Goal: Task Accomplishment & Management: Use online tool/utility

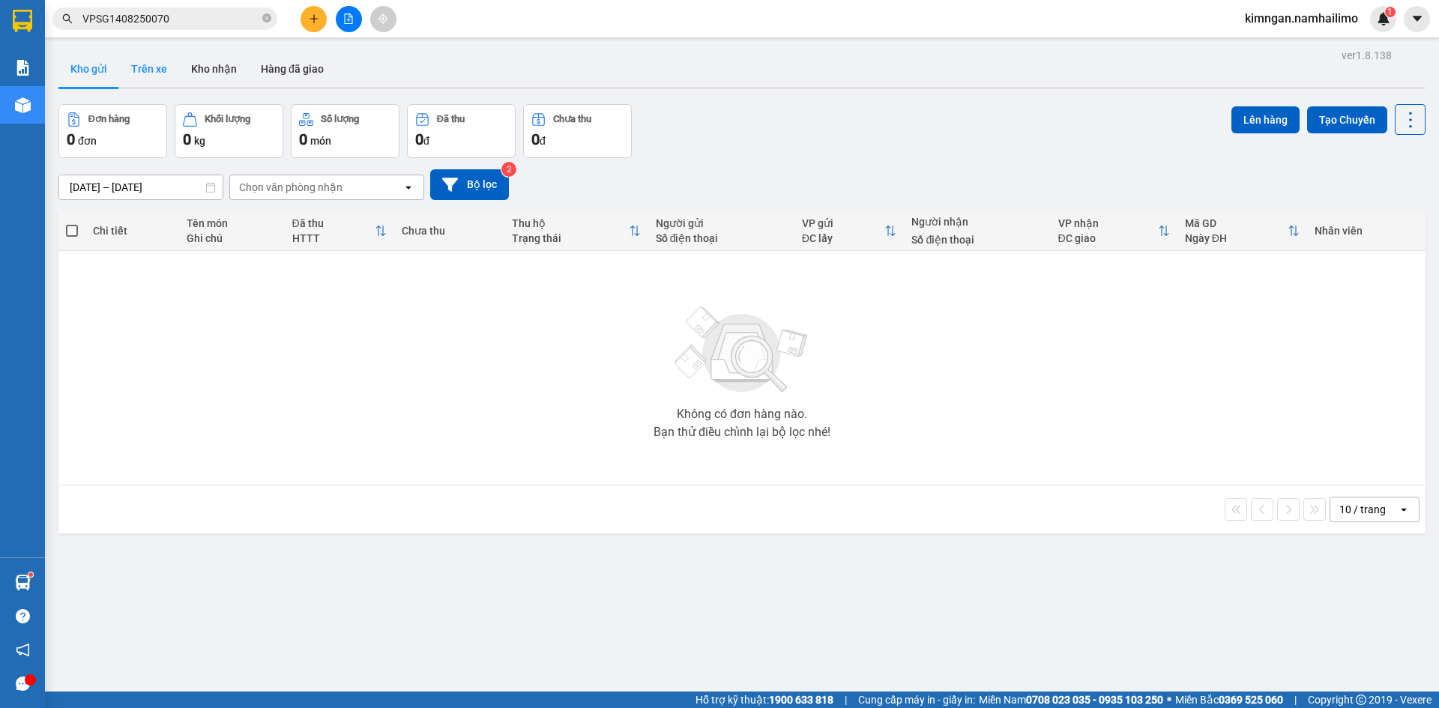
click at [155, 75] on button "Trên xe" at bounding box center [149, 69] width 60 height 36
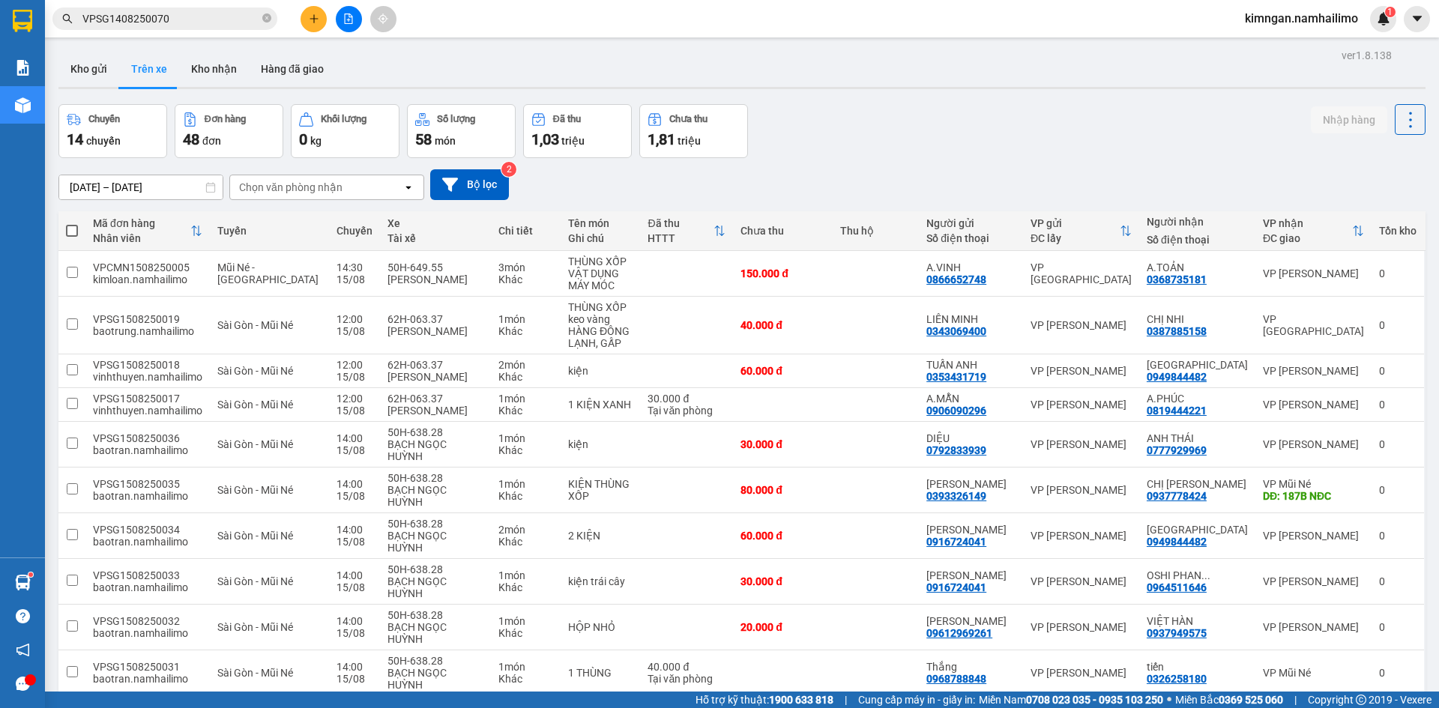
click at [272, 187] on div "Chọn văn phòng nhận" at bounding box center [290, 187] width 103 height 15
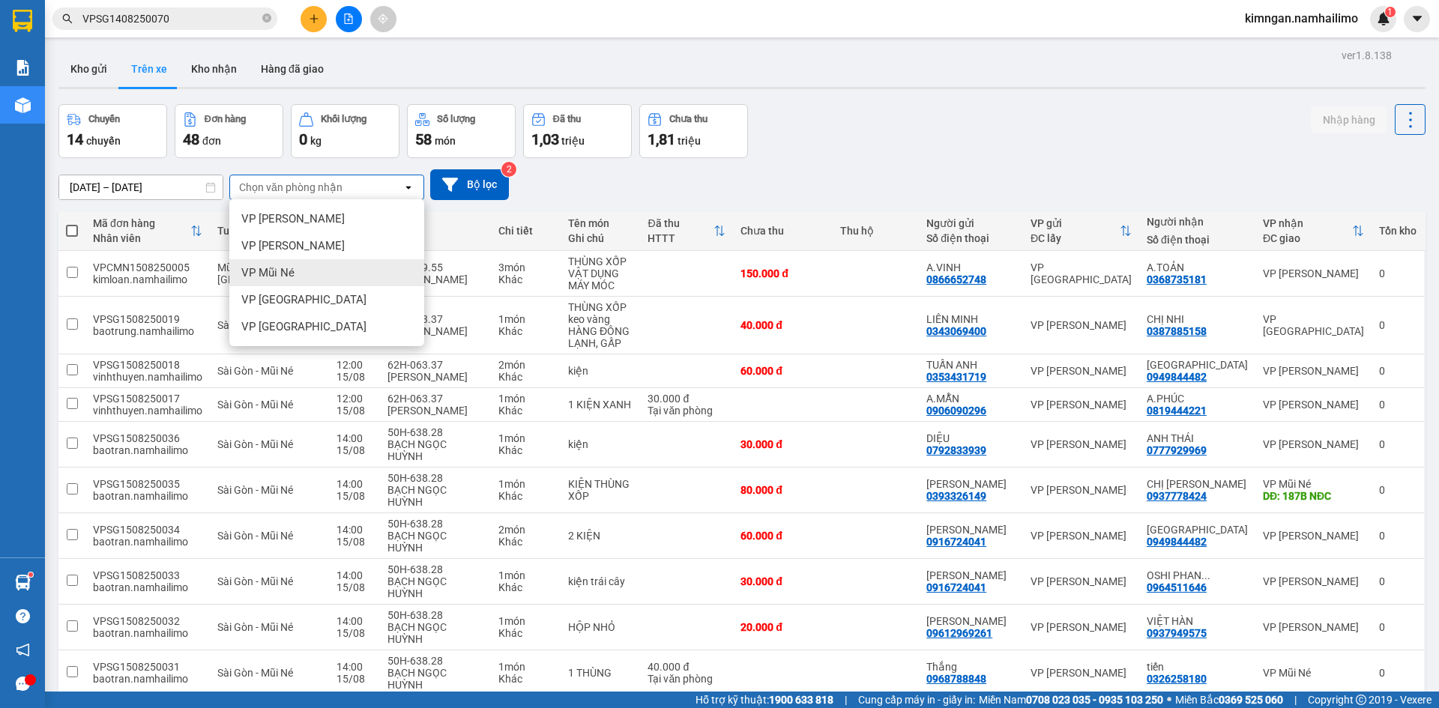
click at [281, 266] on span "VP Mũi Né" at bounding box center [267, 272] width 53 height 15
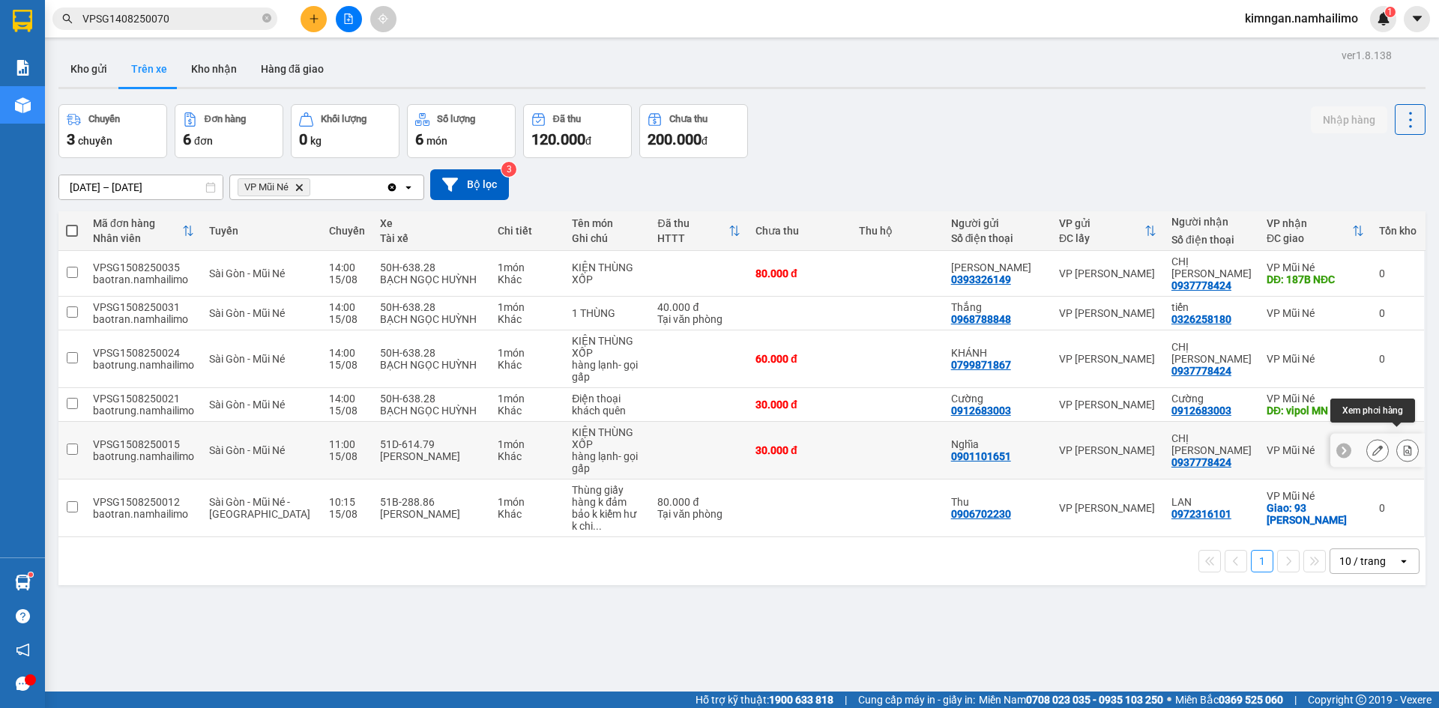
click at [1406, 438] on button at bounding box center [1407, 451] width 21 height 26
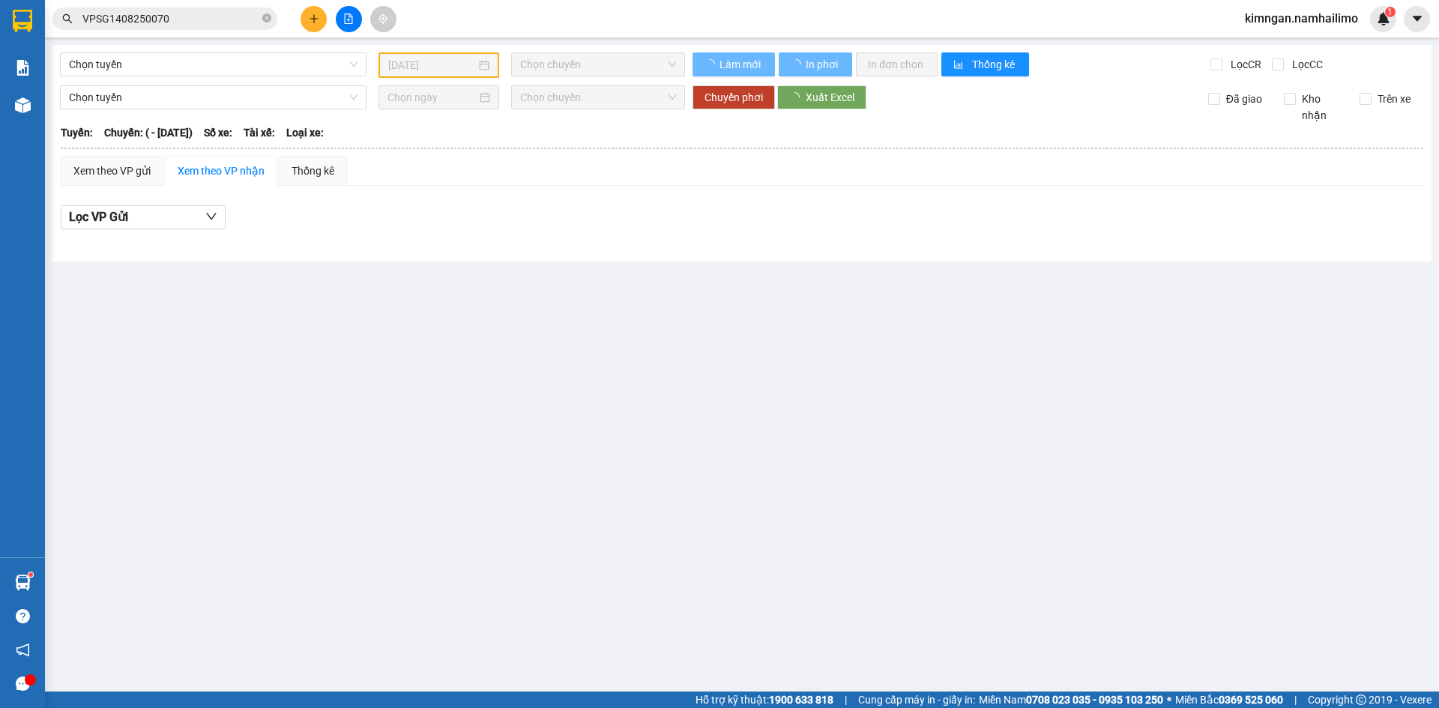
type input "[DATE]"
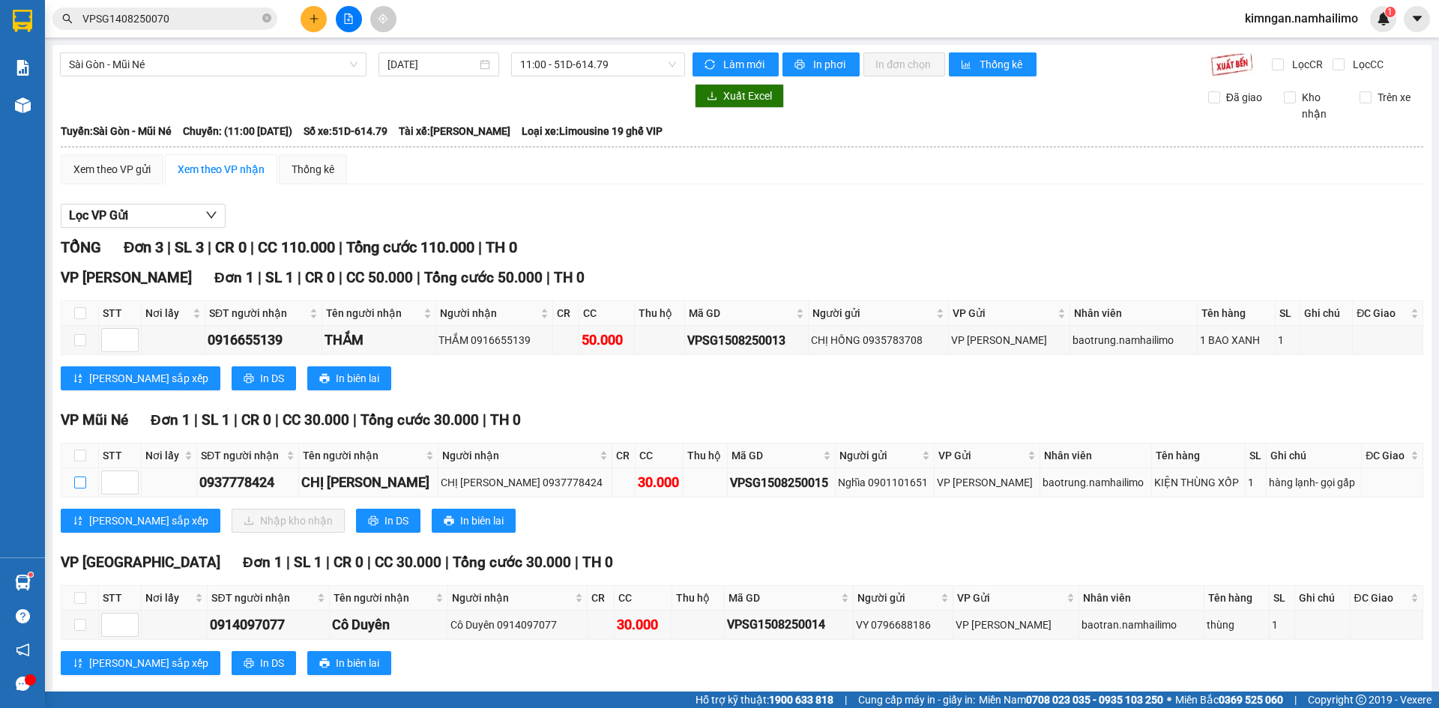
click at [83, 485] on input "checkbox" at bounding box center [80, 483] width 12 height 12
checkbox input "true"
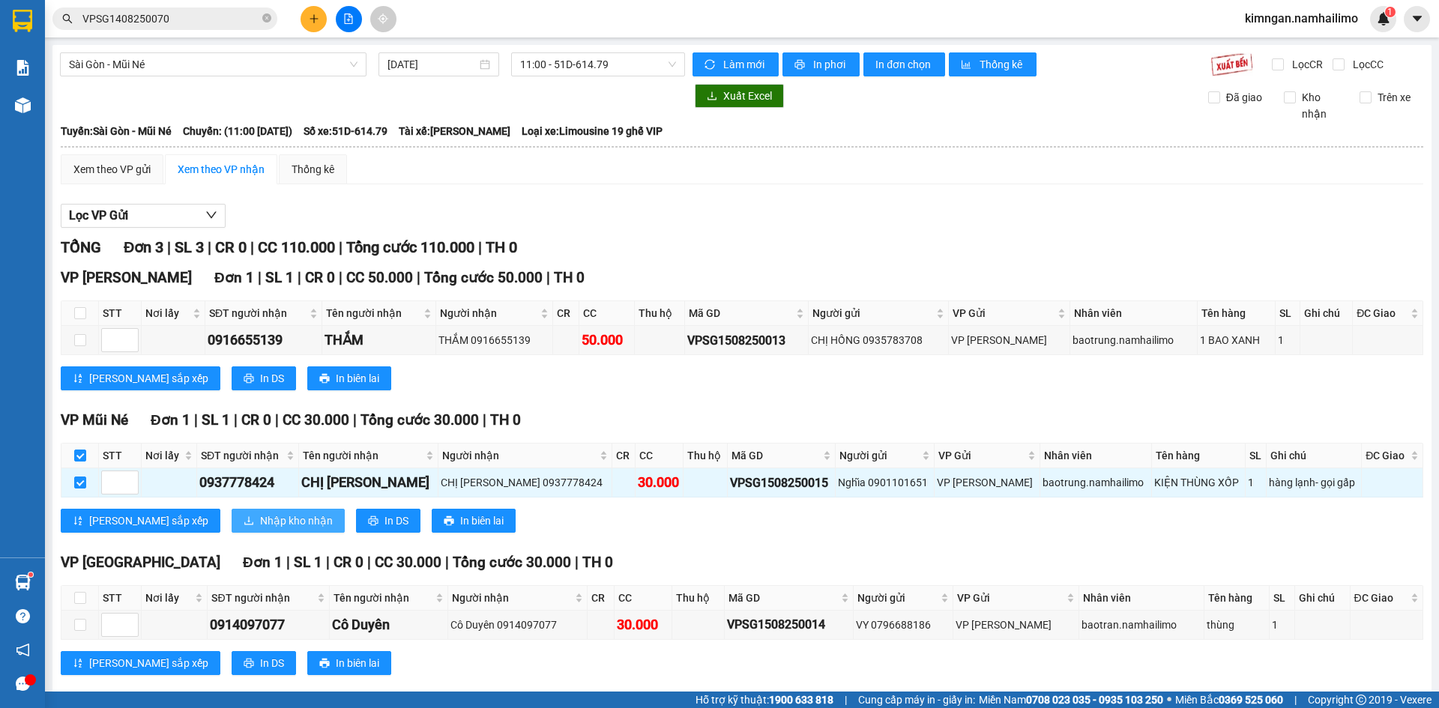
click at [260, 525] on span "Nhập kho nhận" at bounding box center [296, 521] width 73 height 16
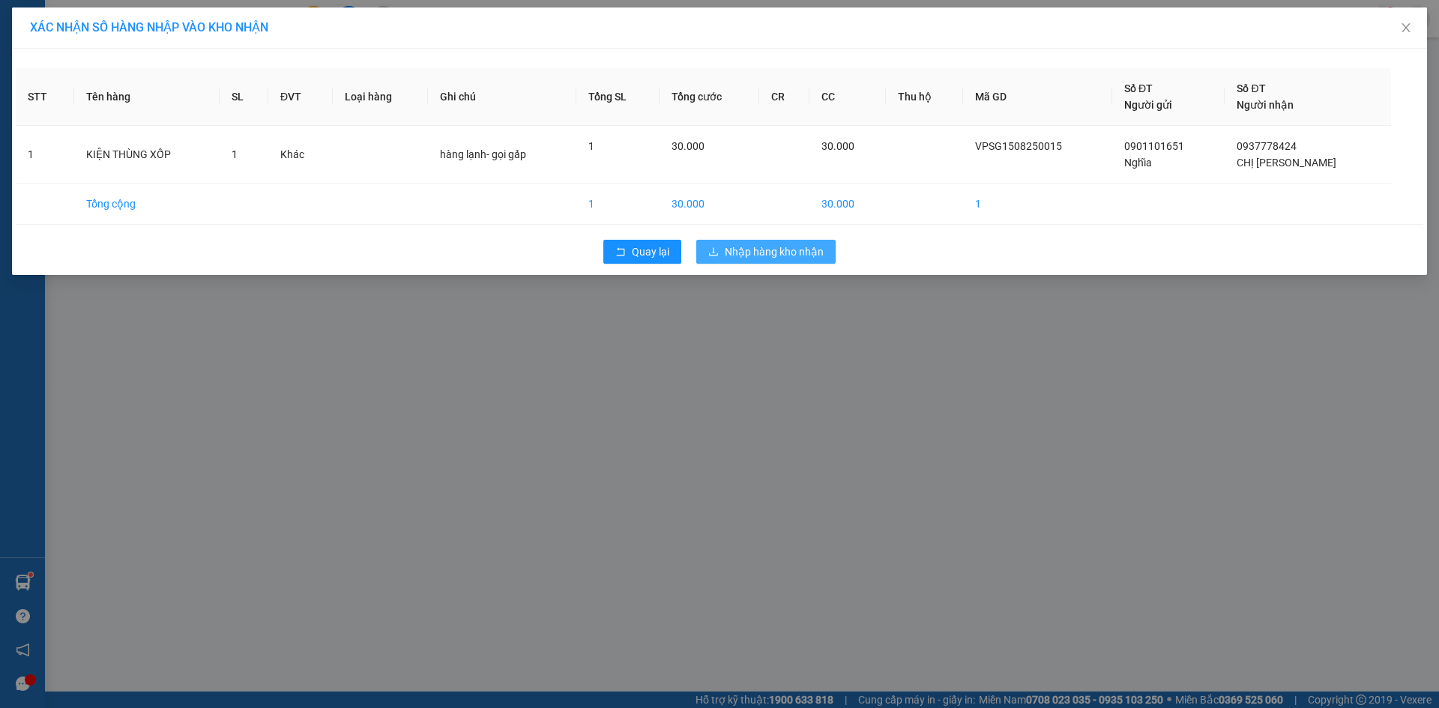
click at [778, 250] on span "Nhập hàng kho nhận" at bounding box center [774, 252] width 99 height 16
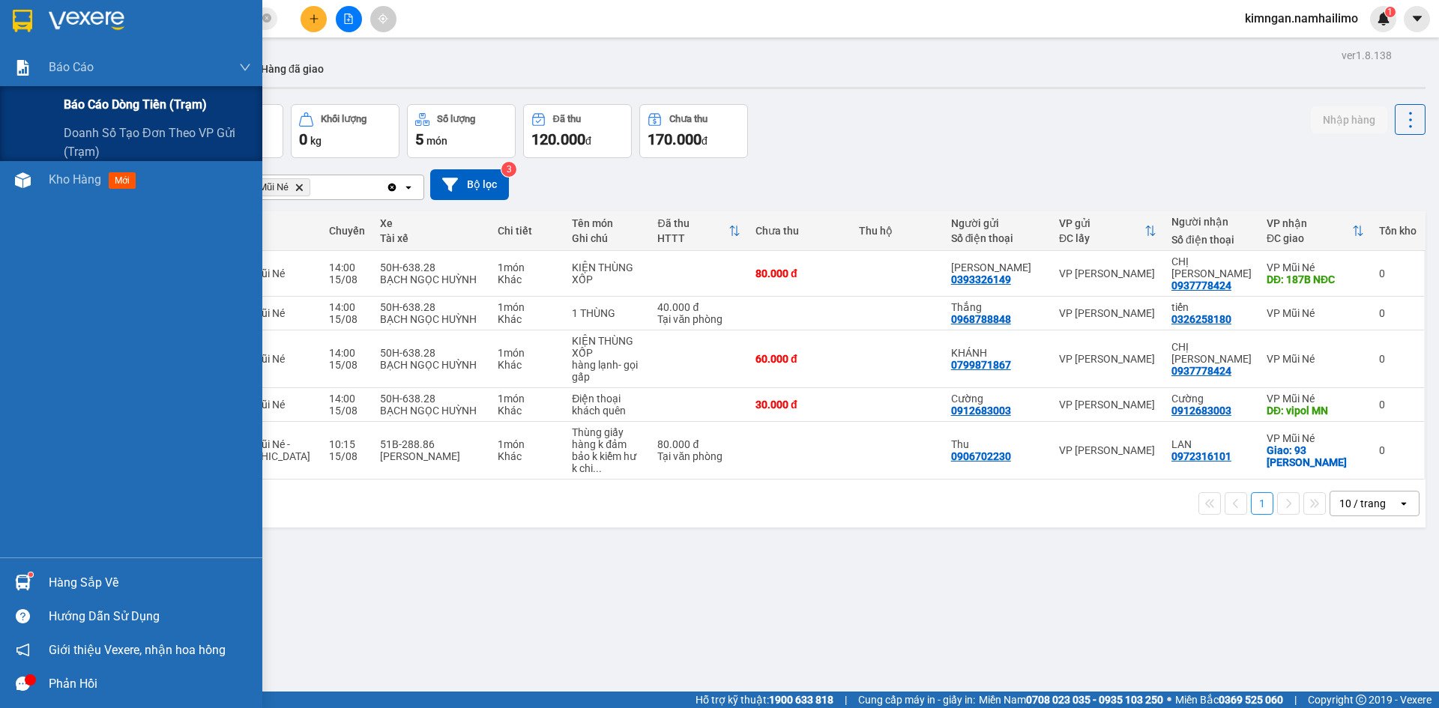
click at [98, 104] on span "Báo cáo dòng tiền (trạm)" at bounding box center [135, 104] width 143 height 19
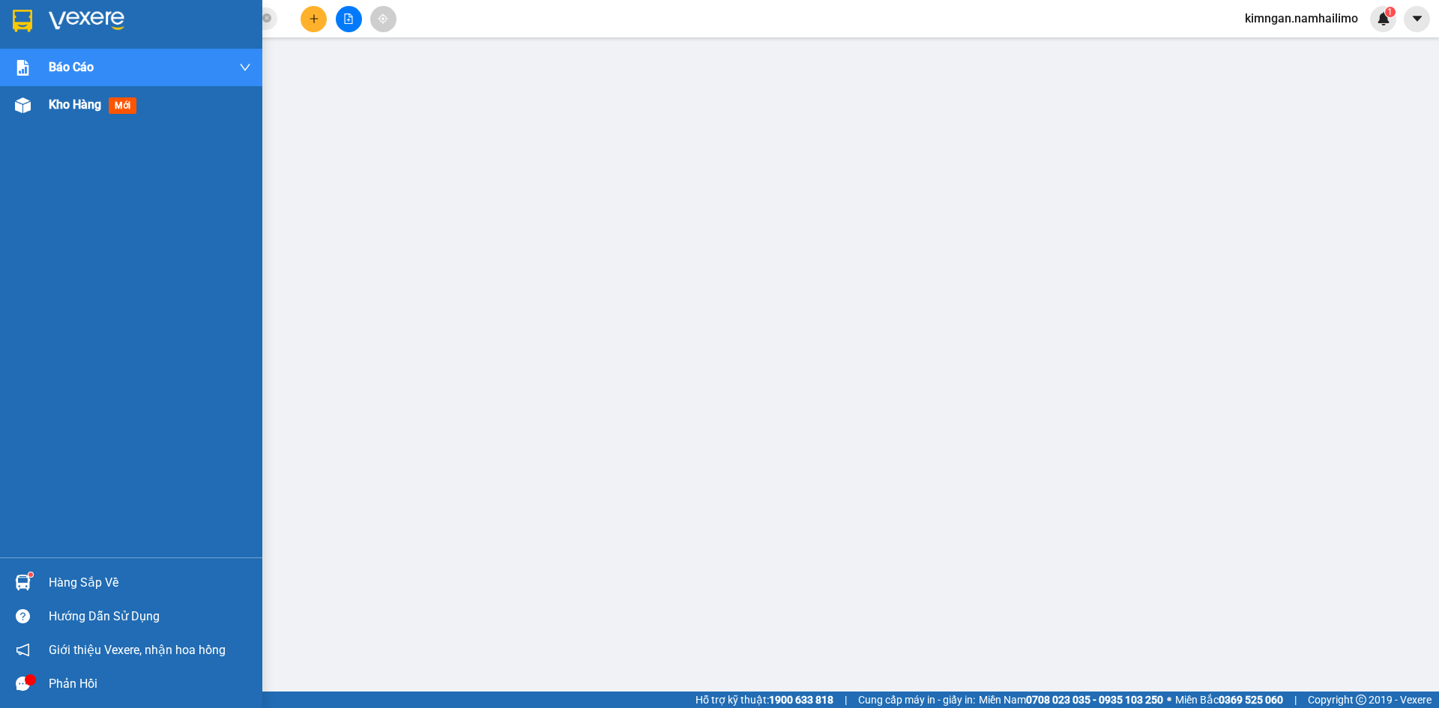
click at [59, 101] on span "Kho hàng" at bounding box center [75, 104] width 52 height 14
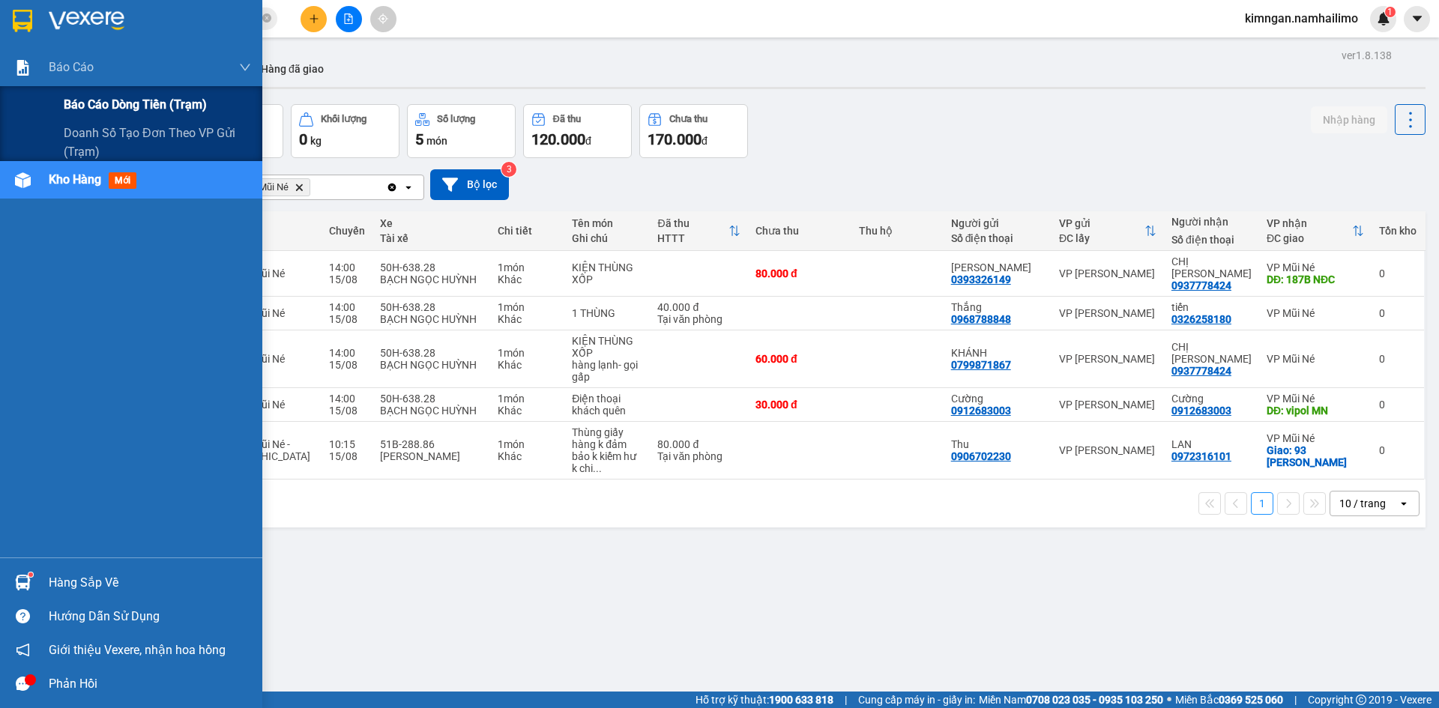
click at [77, 99] on span "Báo cáo dòng tiền (trạm)" at bounding box center [135, 104] width 143 height 19
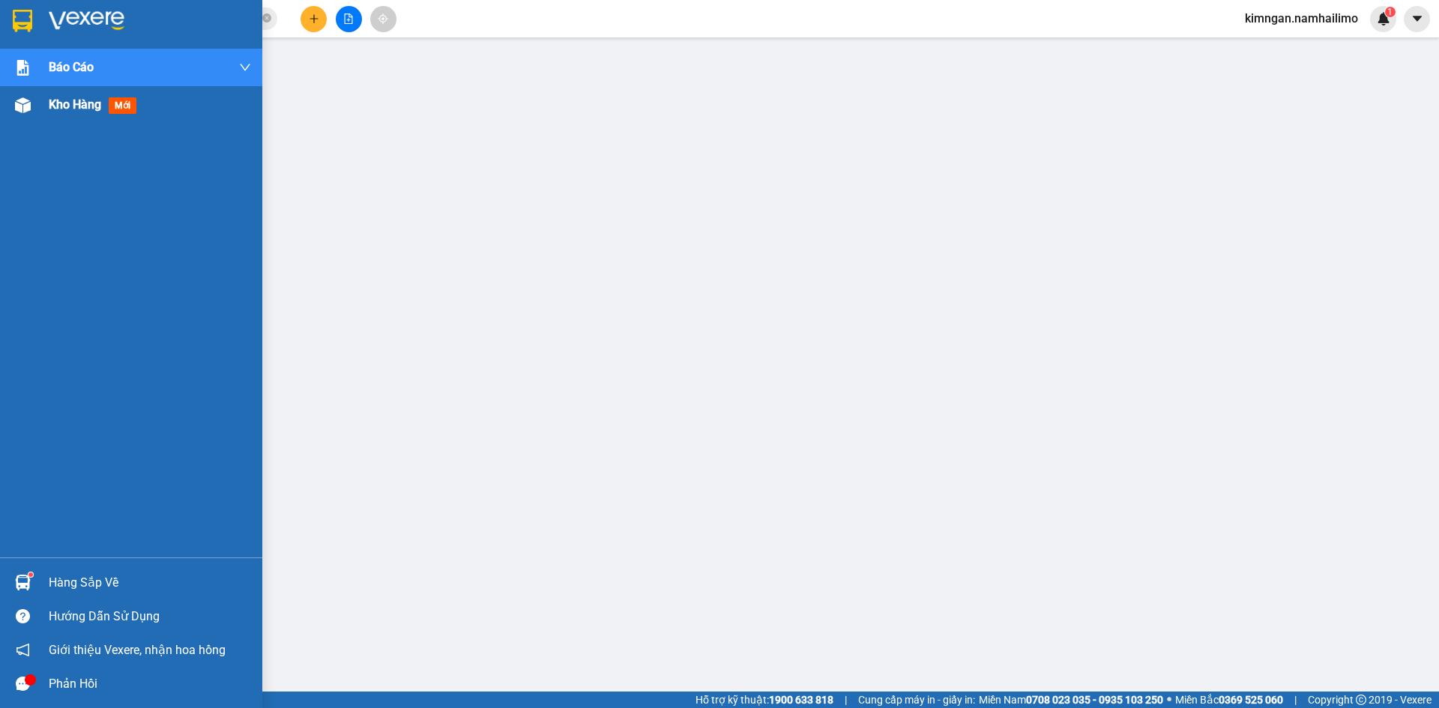
click at [79, 115] on div "Kho hàng mới" at bounding box center [150, 104] width 202 height 37
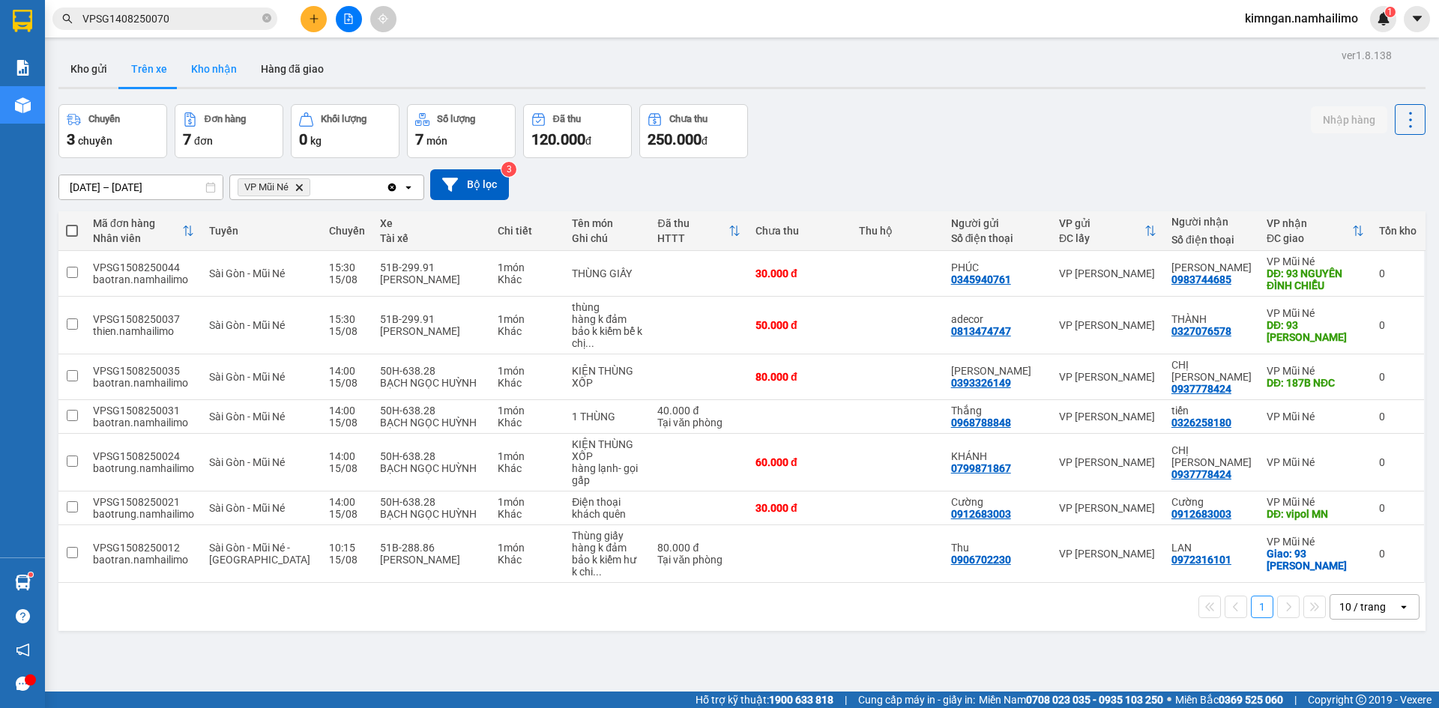
click at [208, 73] on button "Kho nhận" at bounding box center [214, 69] width 70 height 36
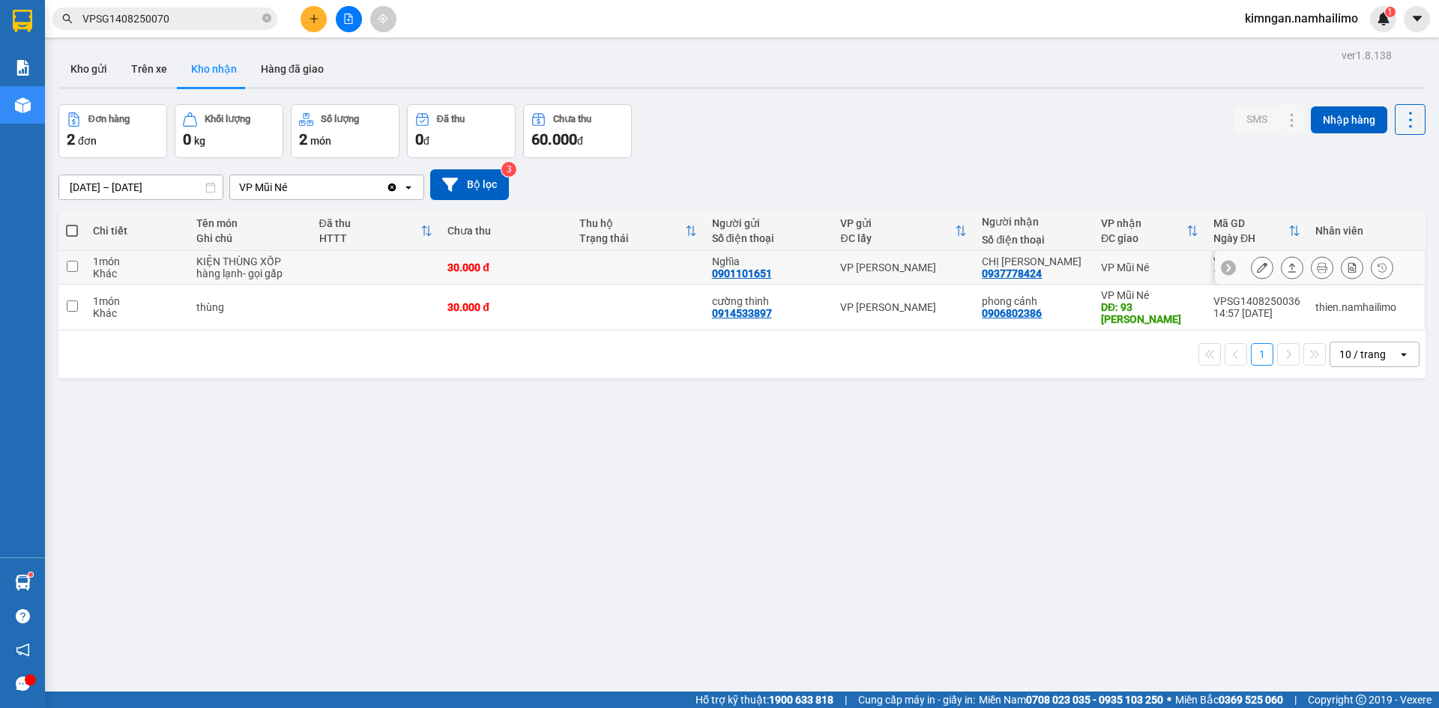
click at [1252, 264] on button at bounding box center [1262, 268] width 21 height 26
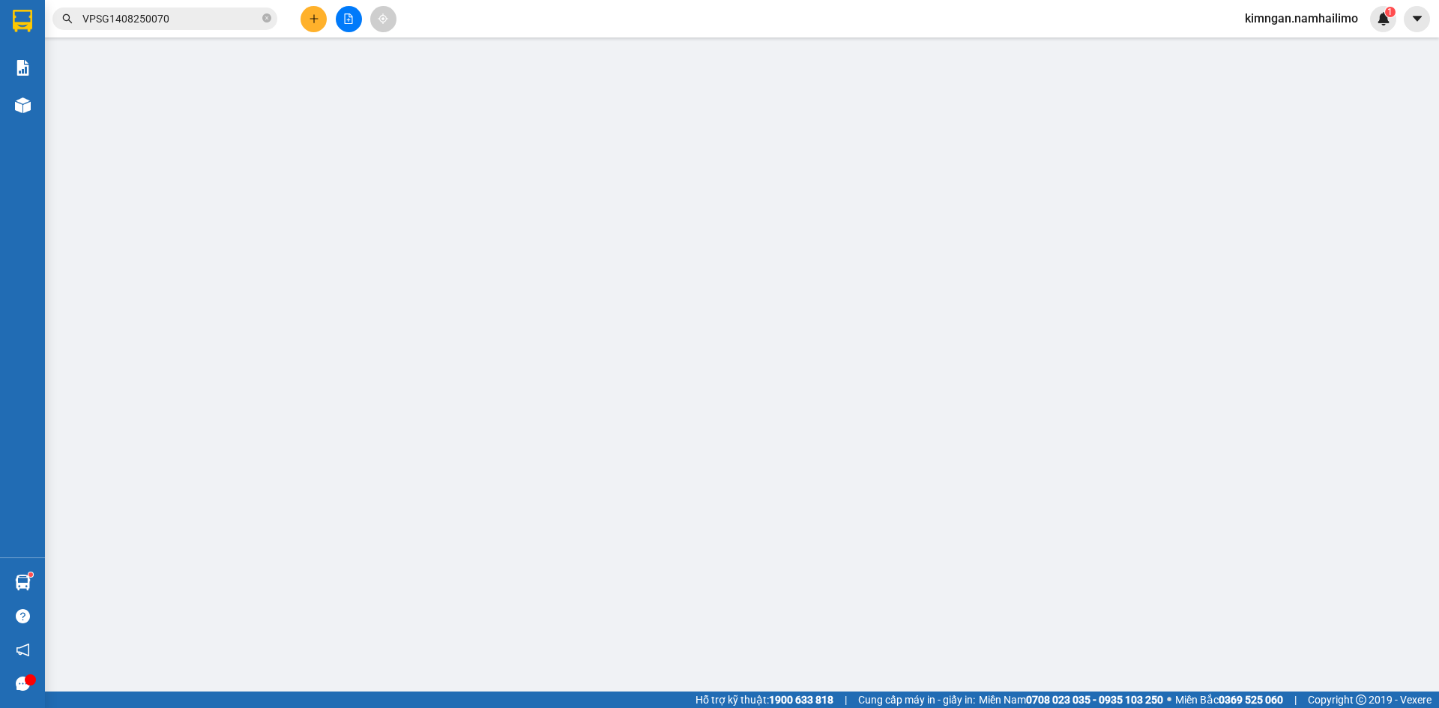
type input "0901101651"
type input "Nghĩa"
type input "0937778424"
type input "CHỊ [PERSON_NAME]"
type input "30.000"
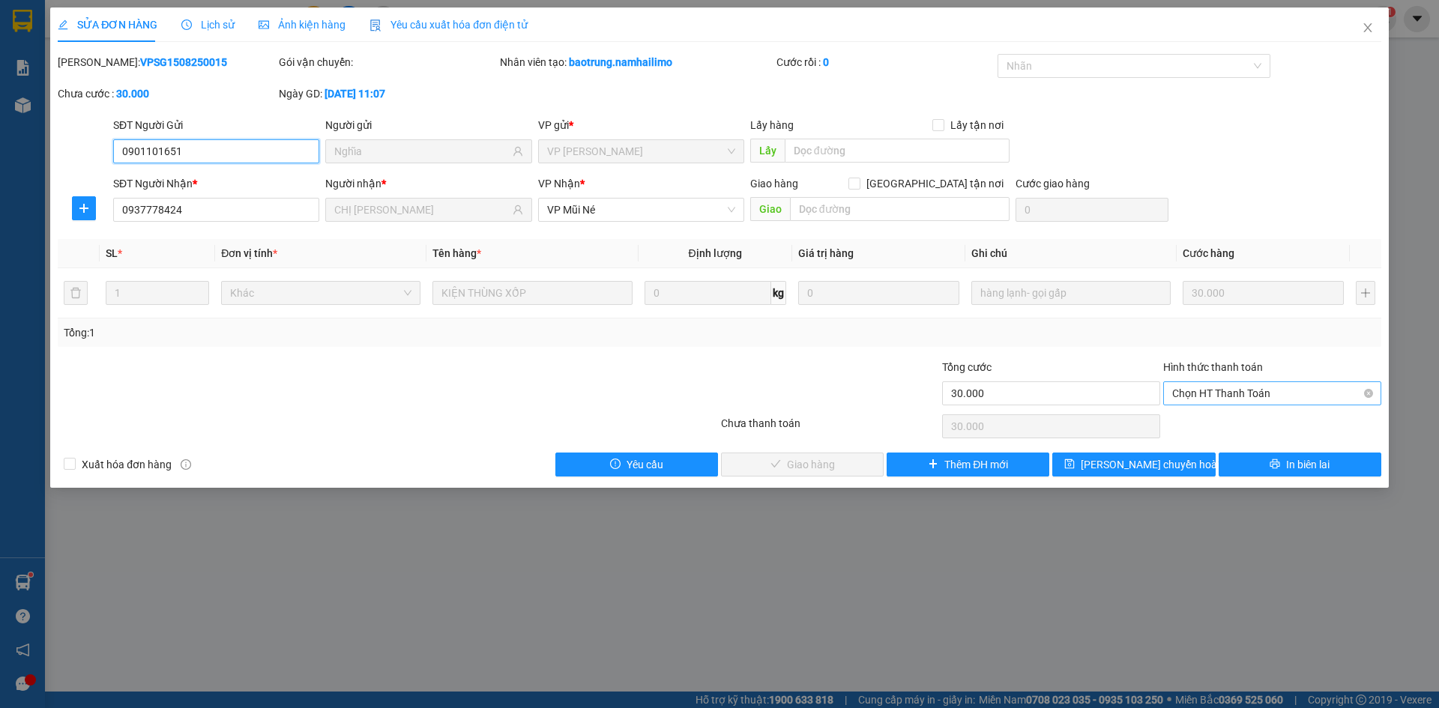
click at [1232, 395] on span "Chọn HT Thanh Toán" at bounding box center [1272, 393] width 200 height 22
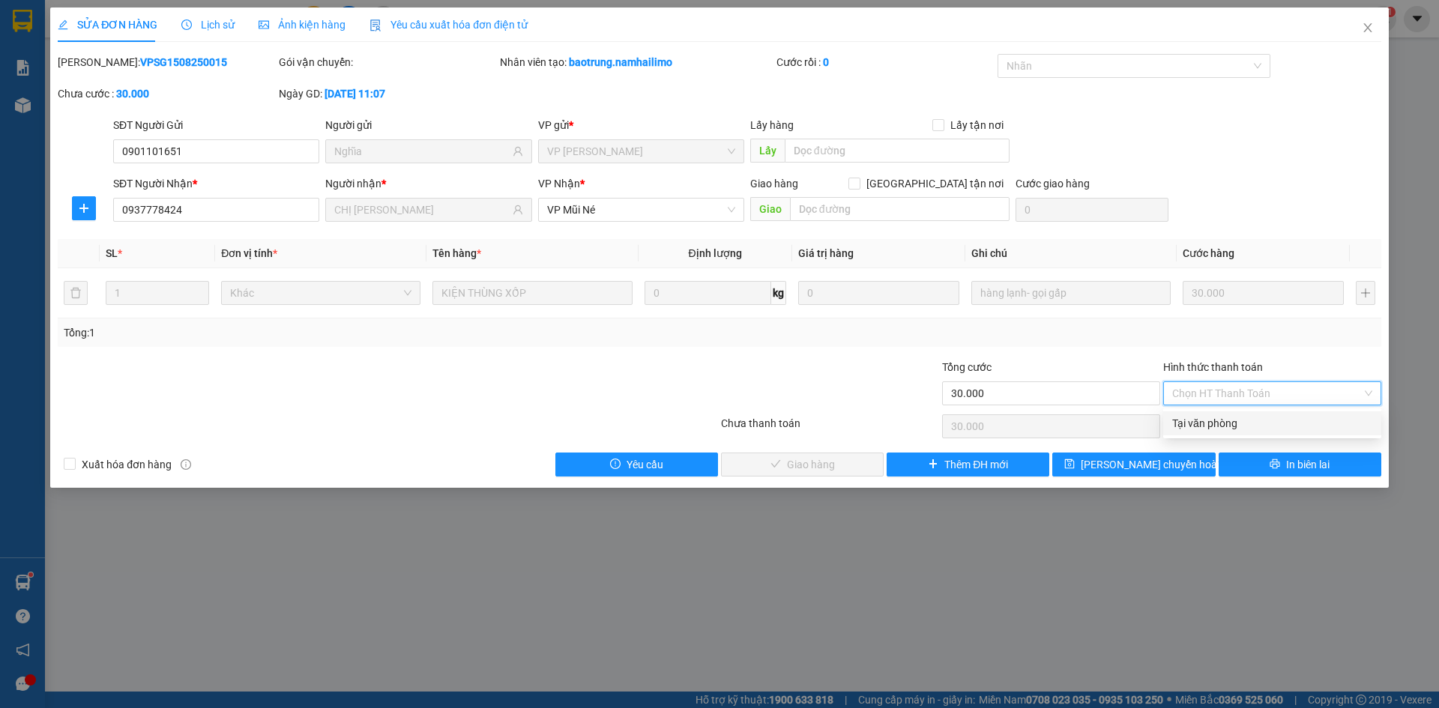
click at [1205, 431] on div "Tại văn phòng" at bounding box center [1272, 423] width 200 height 16
type input "0"
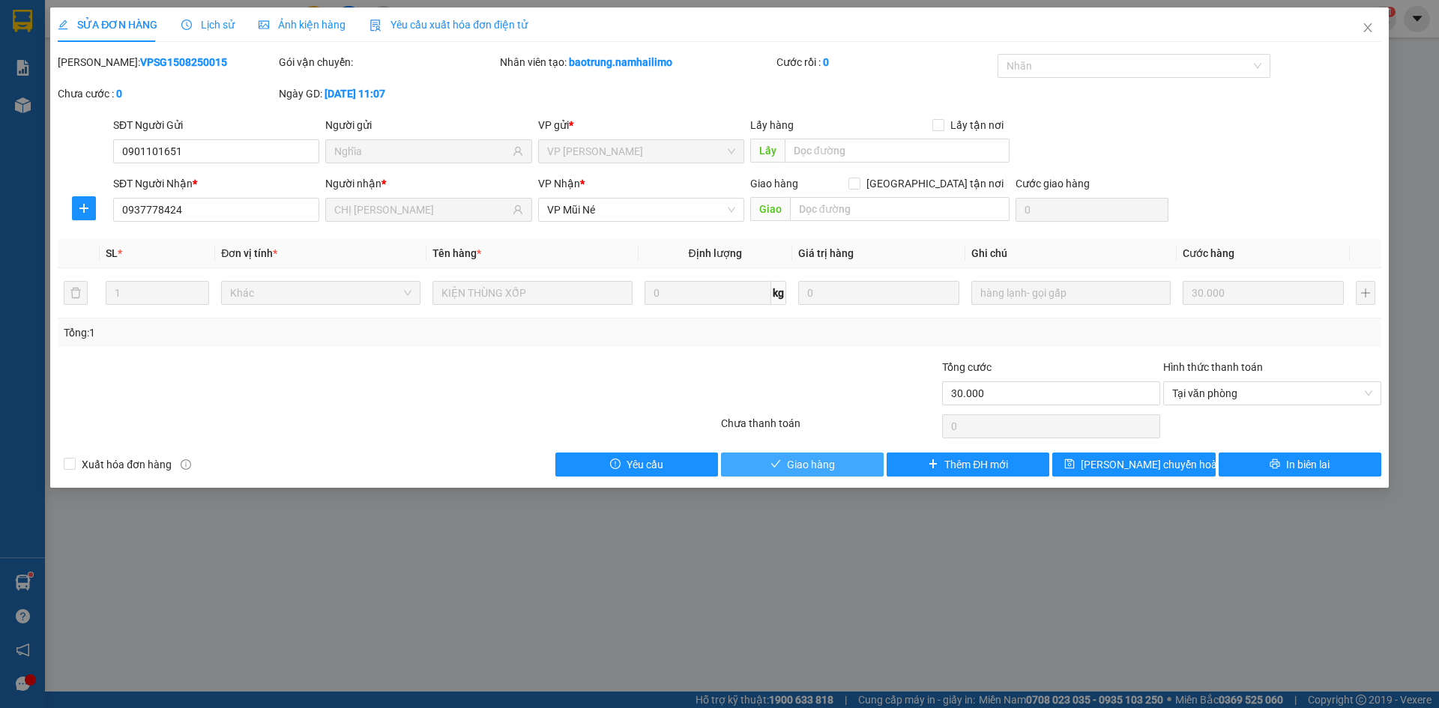
click at [812, 468] on span "Giao hàng" at bounding box center [811, 465] width 48 height 16
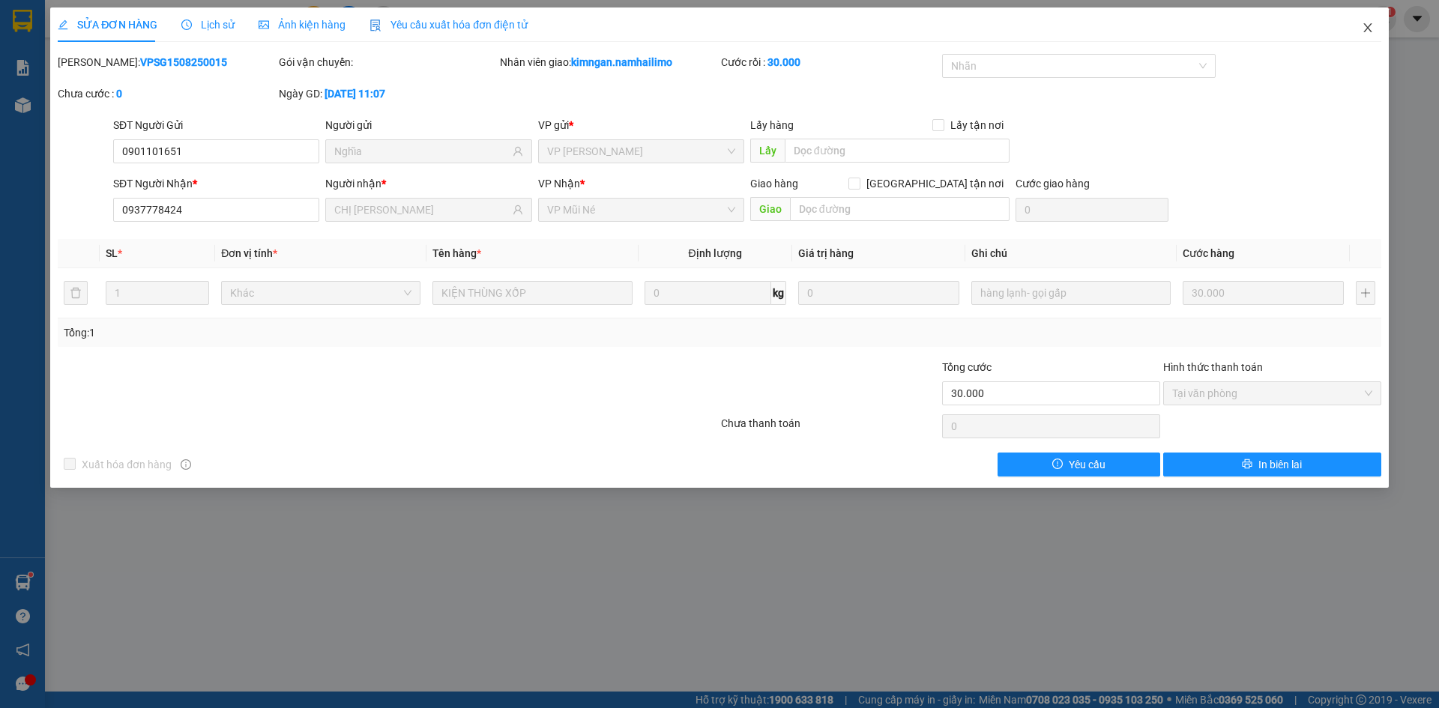
click at [1366, 30] on icon "close" at bounding box center [1368, 28] width 12 height 12
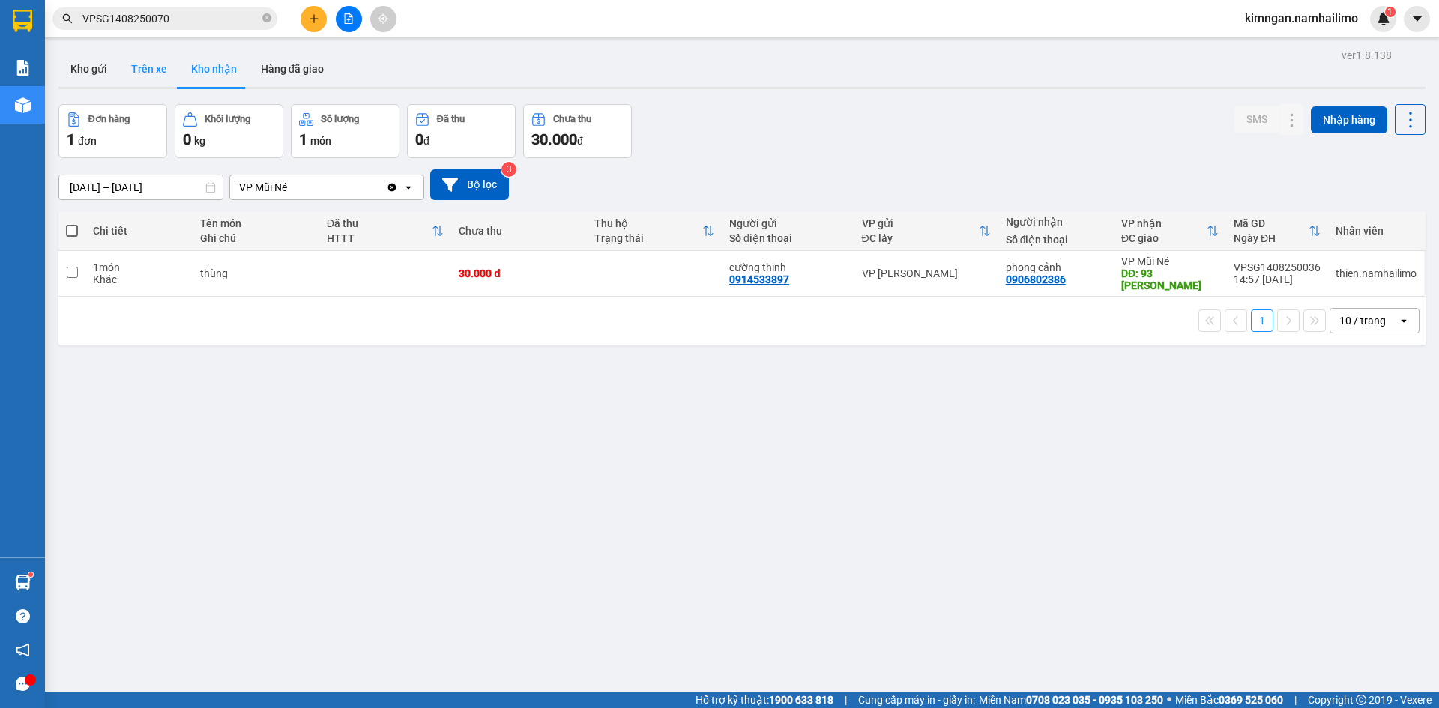
click at [127, 70] on button "Trên xe" at bounding box center [149, 69] width 60 height 36
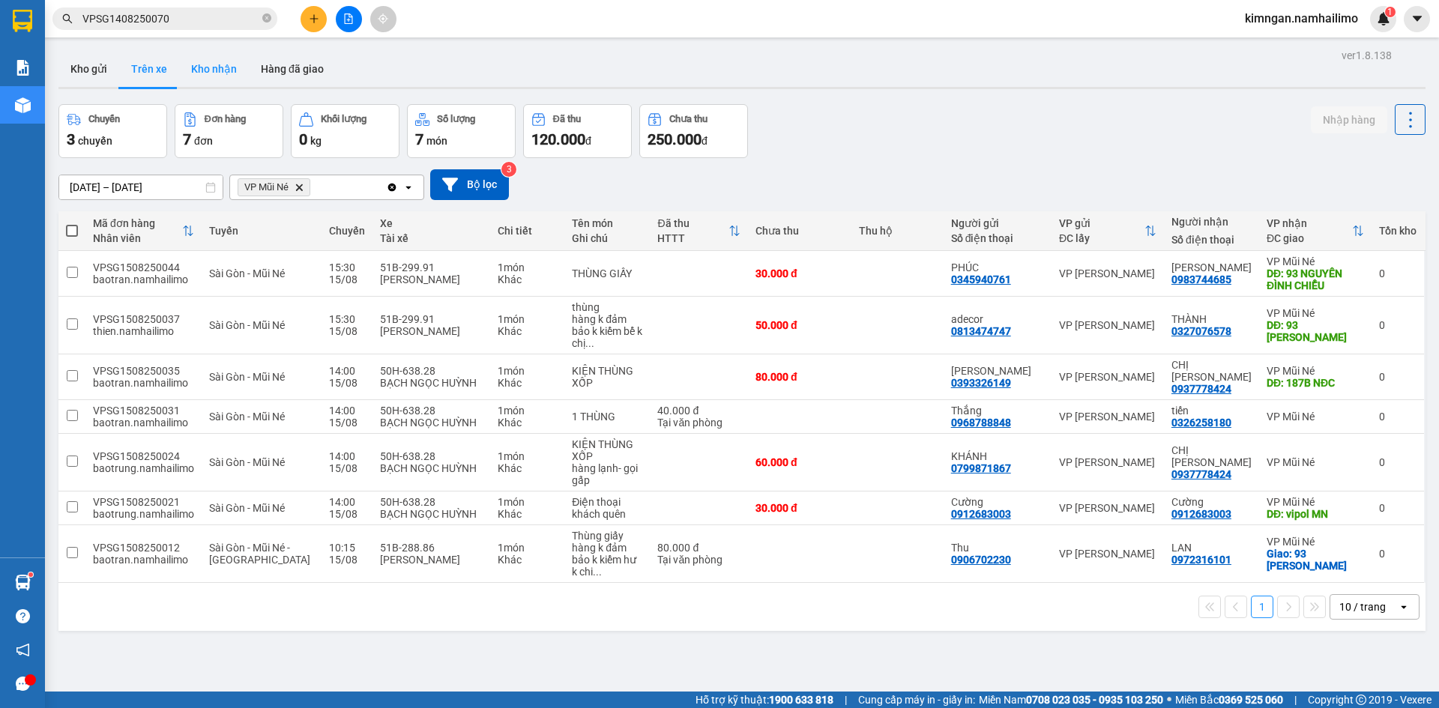
click at [214, 69] on button "Kho nhận" at bounding box center [214, 69] width 70 height 36
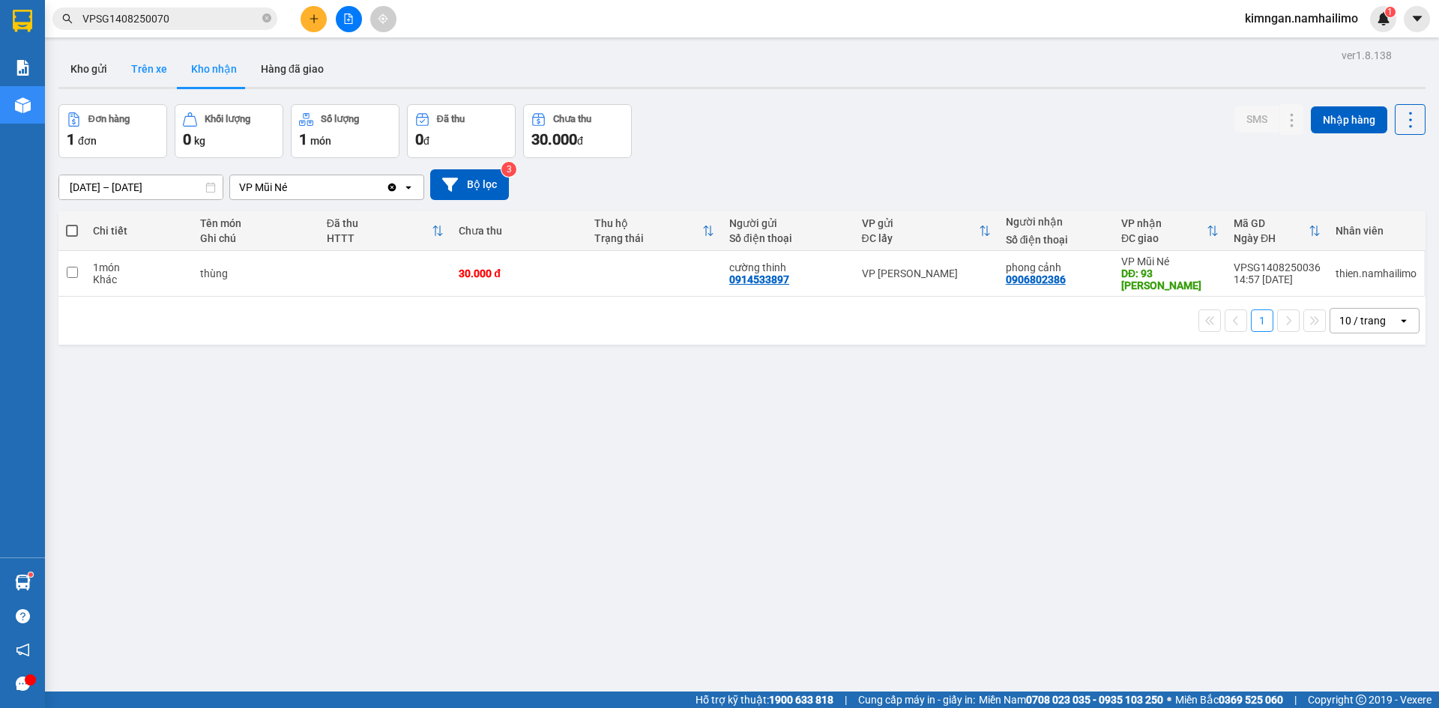
click at [139, 70] on button "Trên xe" at bounding box center [149, 69] width 60 height 36
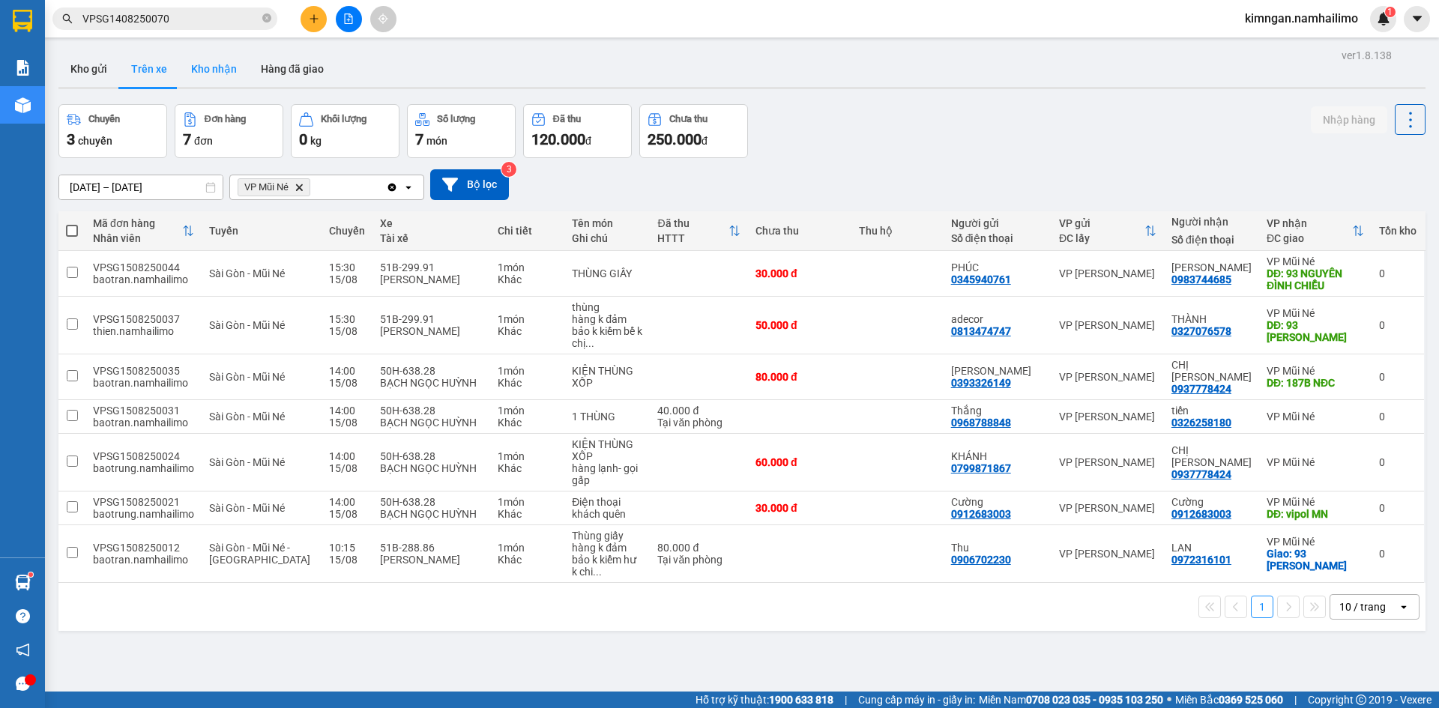
click at [224, 72] on button "Kho nhận" at bounding box center [214, 69] width 70 height 36
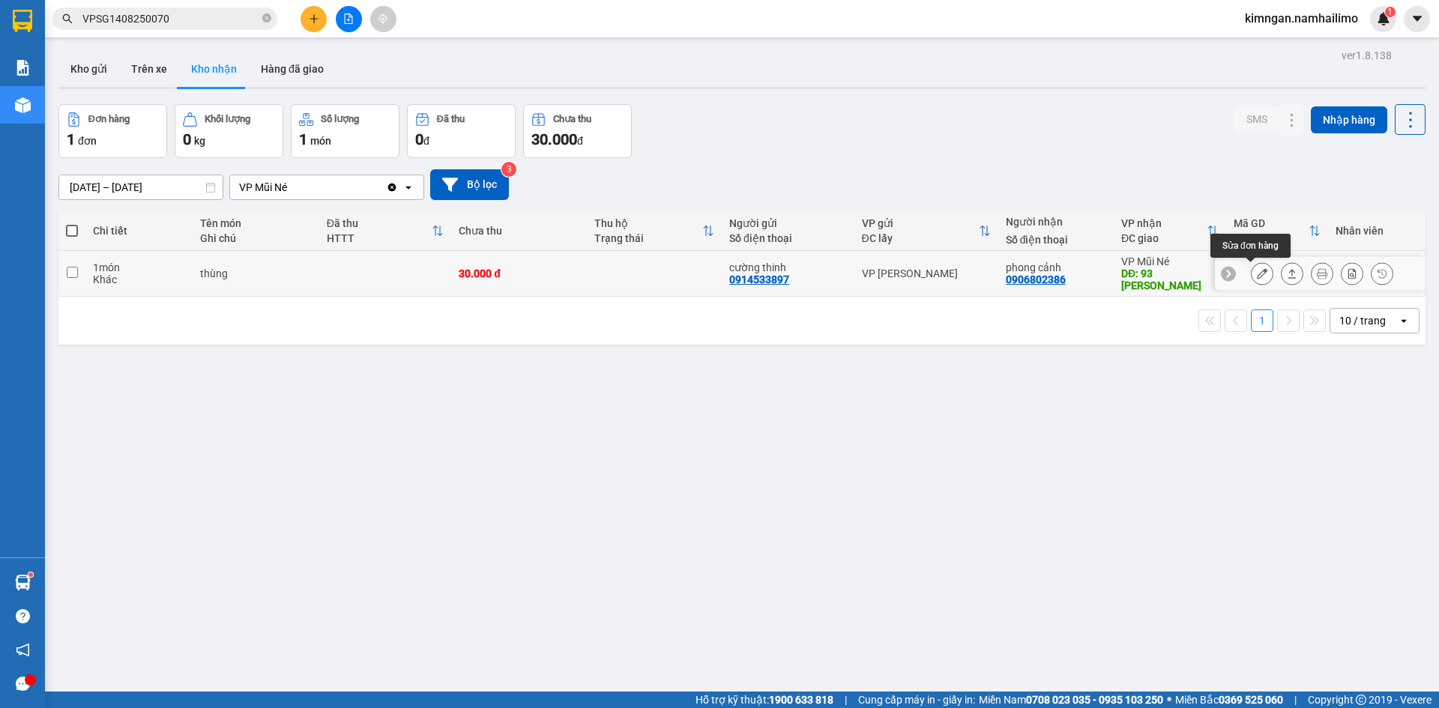
click at [1257, 273] on icon at bounding box center [1262, 273] width 10 height 10
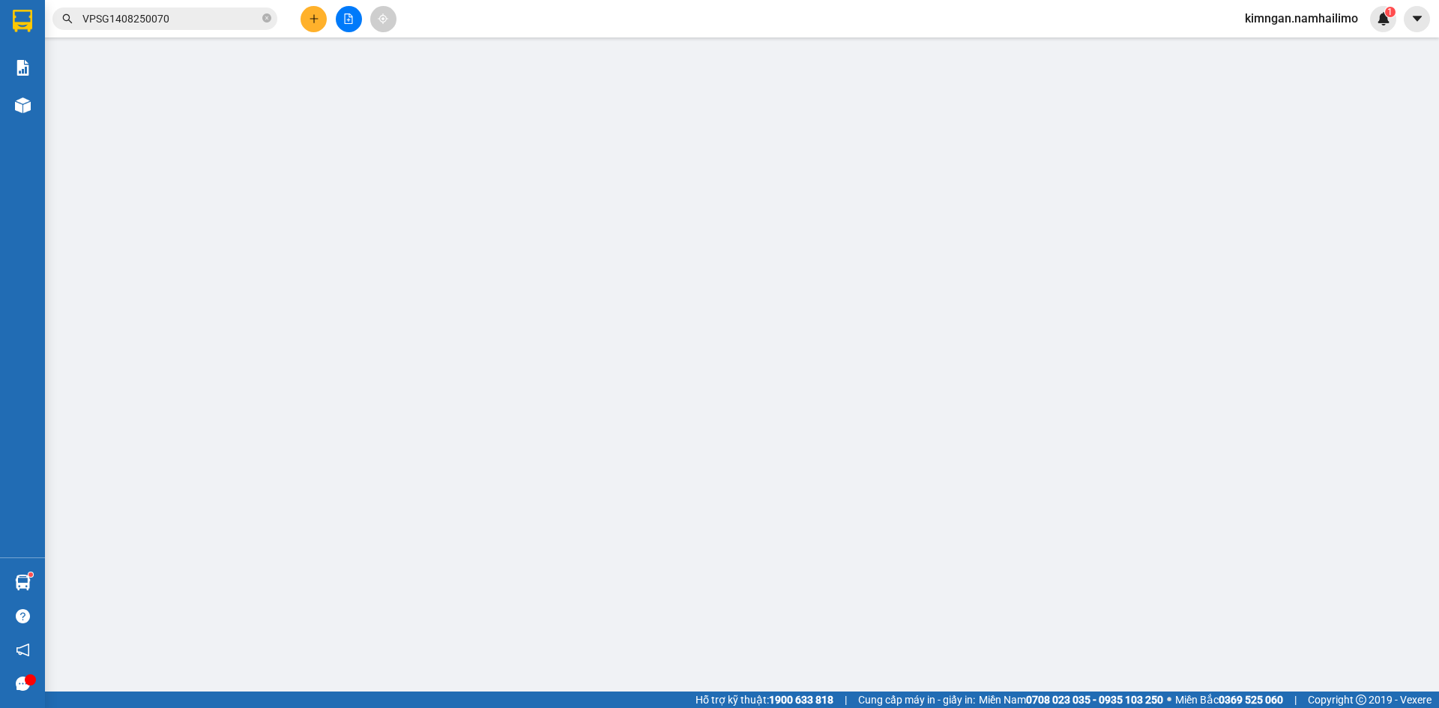
type input "0914533897"
type input "cường thinh"
type input "0906802386"
type input "phong cảnh"
type input "93 [PERSON_NAME]"
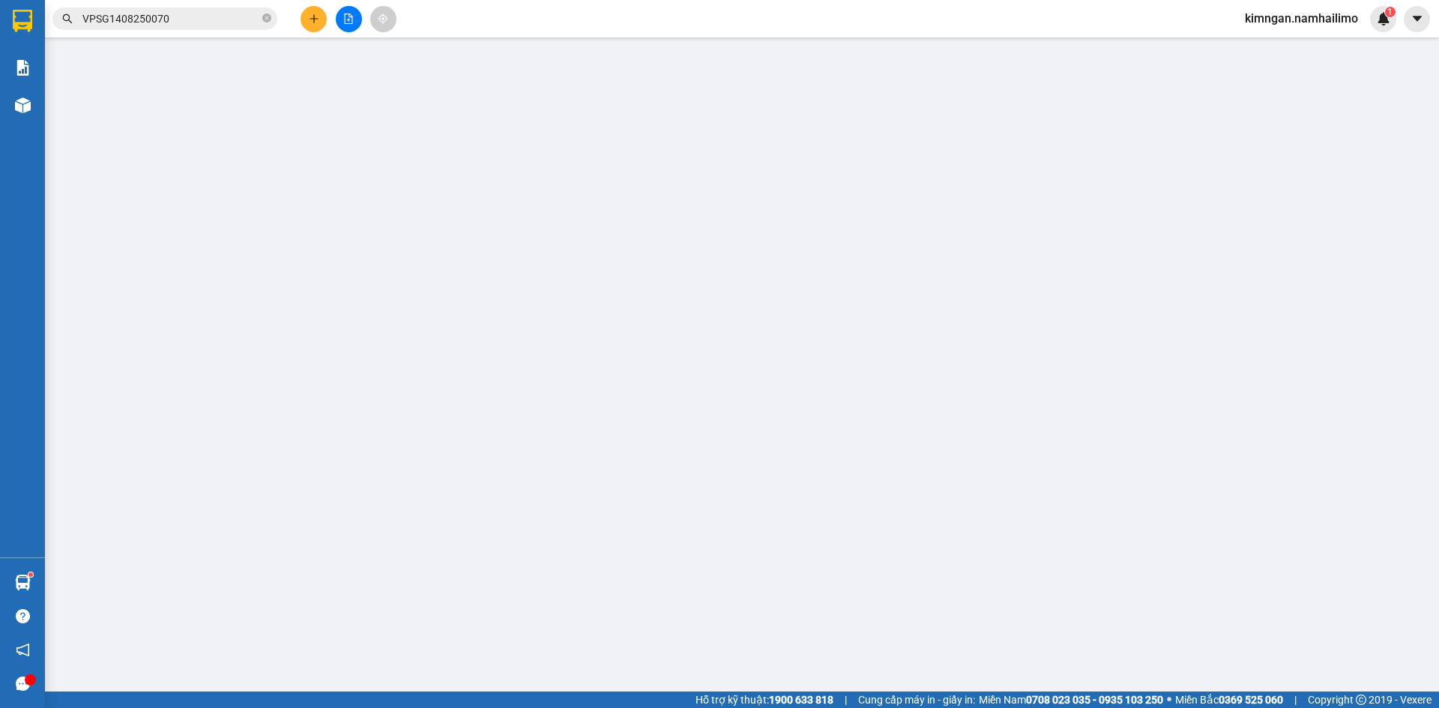
type input "30.000"
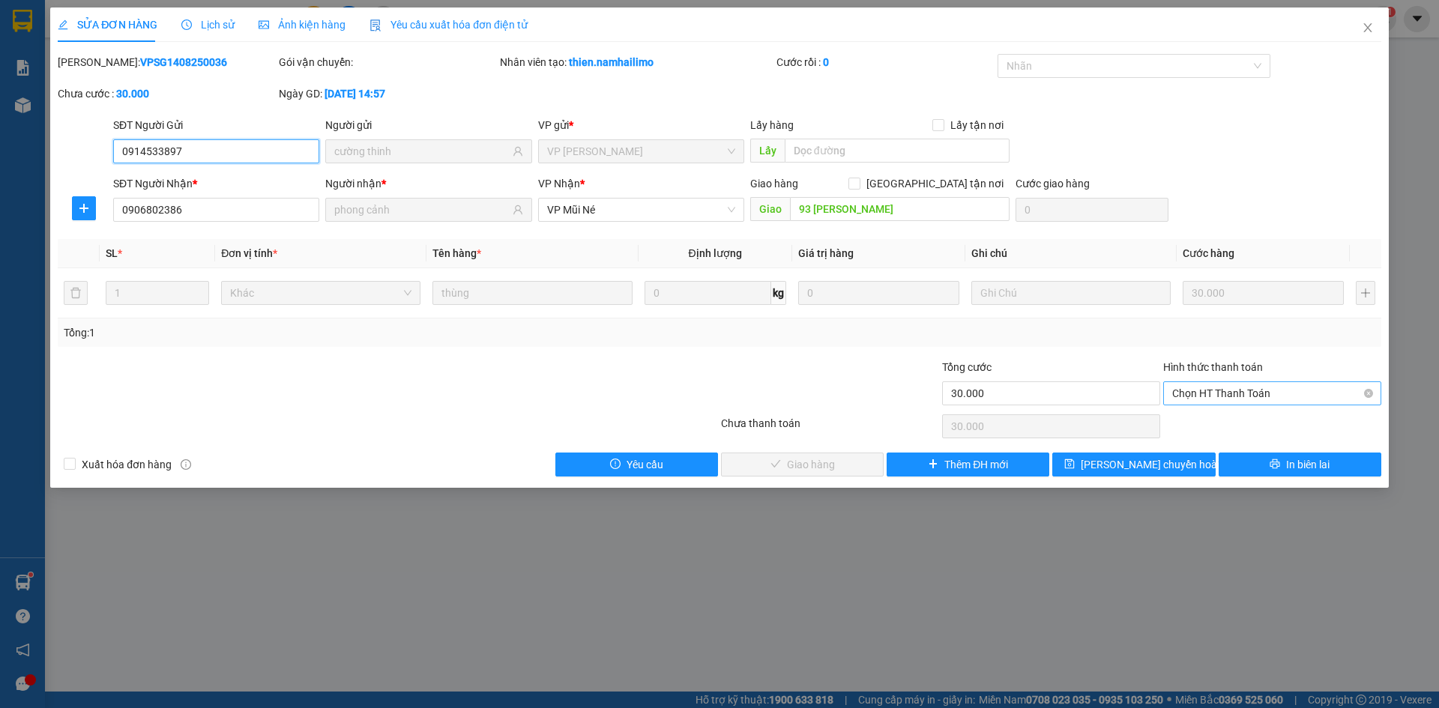
click at [1264, 398] on span "Chọn HT Thanh Toán" at bounding box center [1272, 393] width 200 height 22
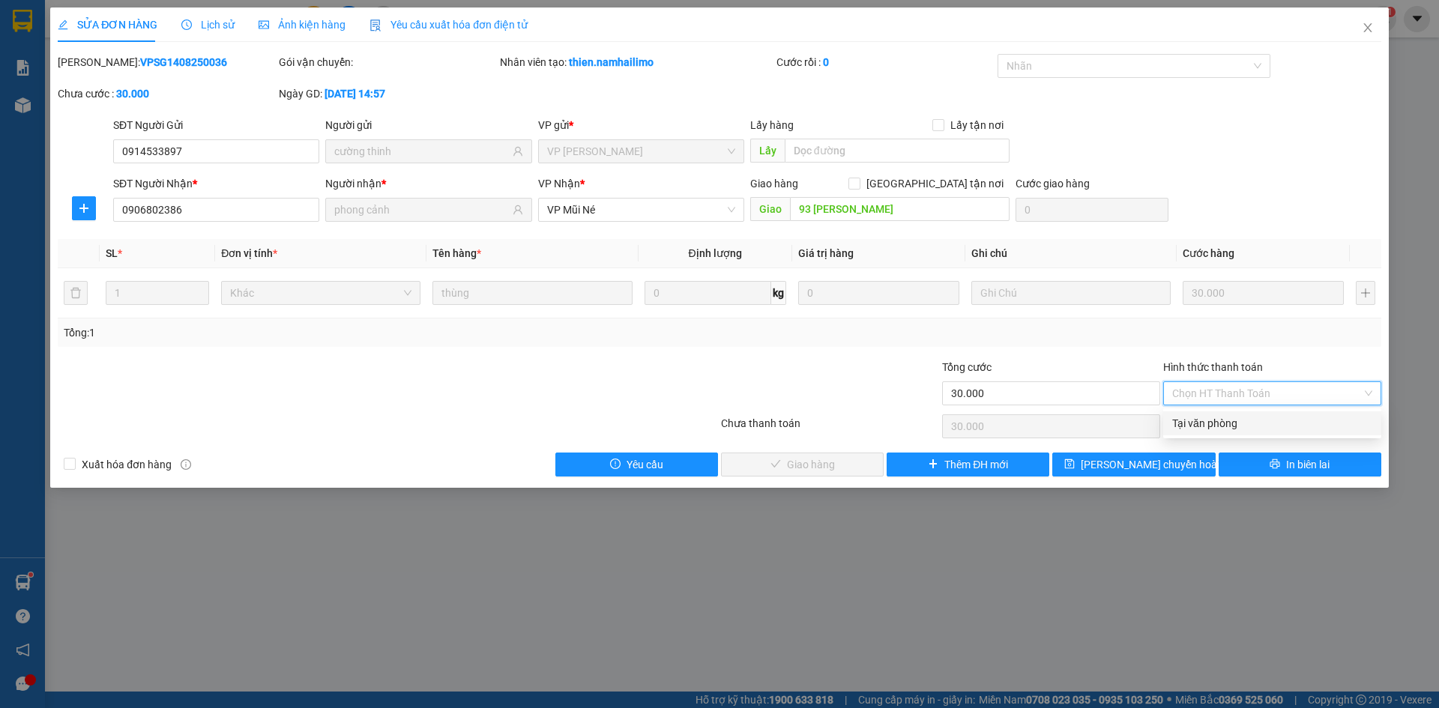
click at [1236, 429] on div "Tại văn phòng" at bounding box center [1272, 423] width 200 height 16
type input "0"
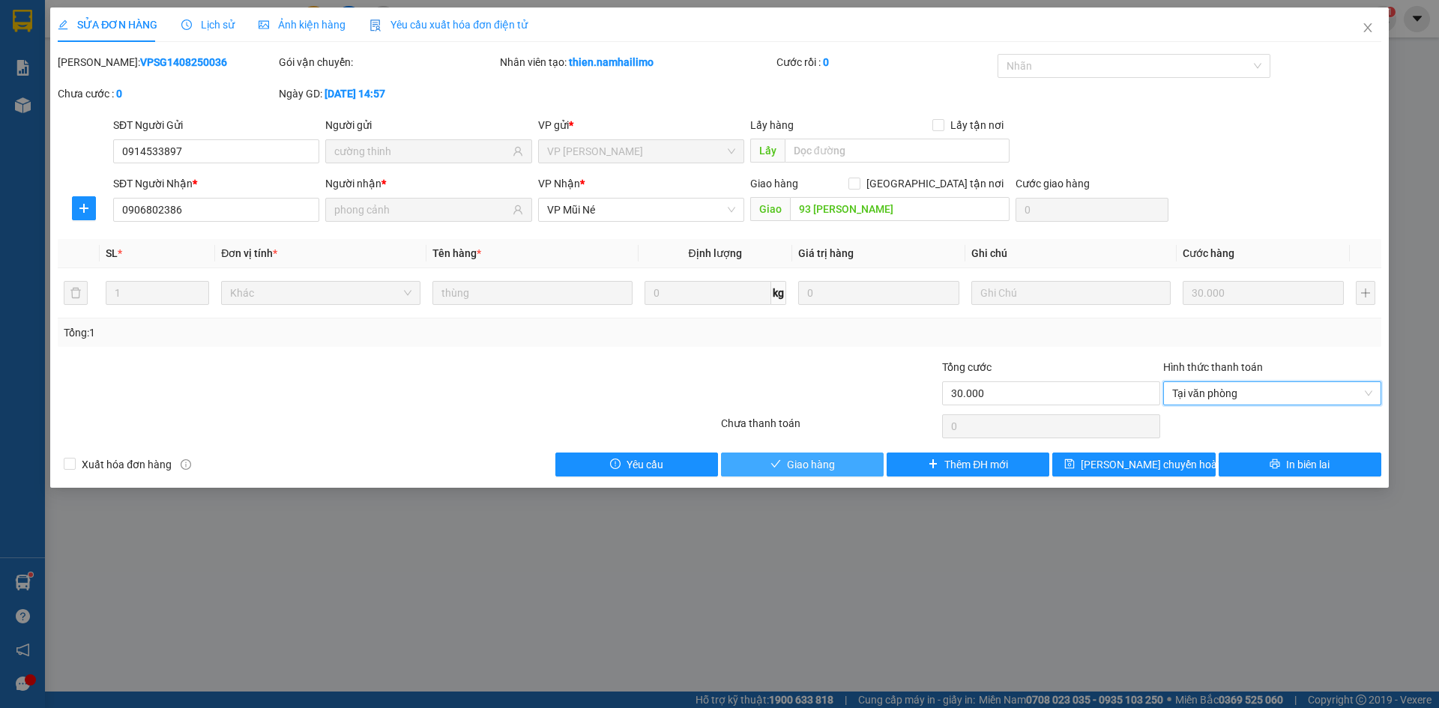
click at [805, 465] on span "Giao hàng" at bounding box center [811, 465] width 48 height 16
